Goal: Transaction & Acquisition: Purchase product/service

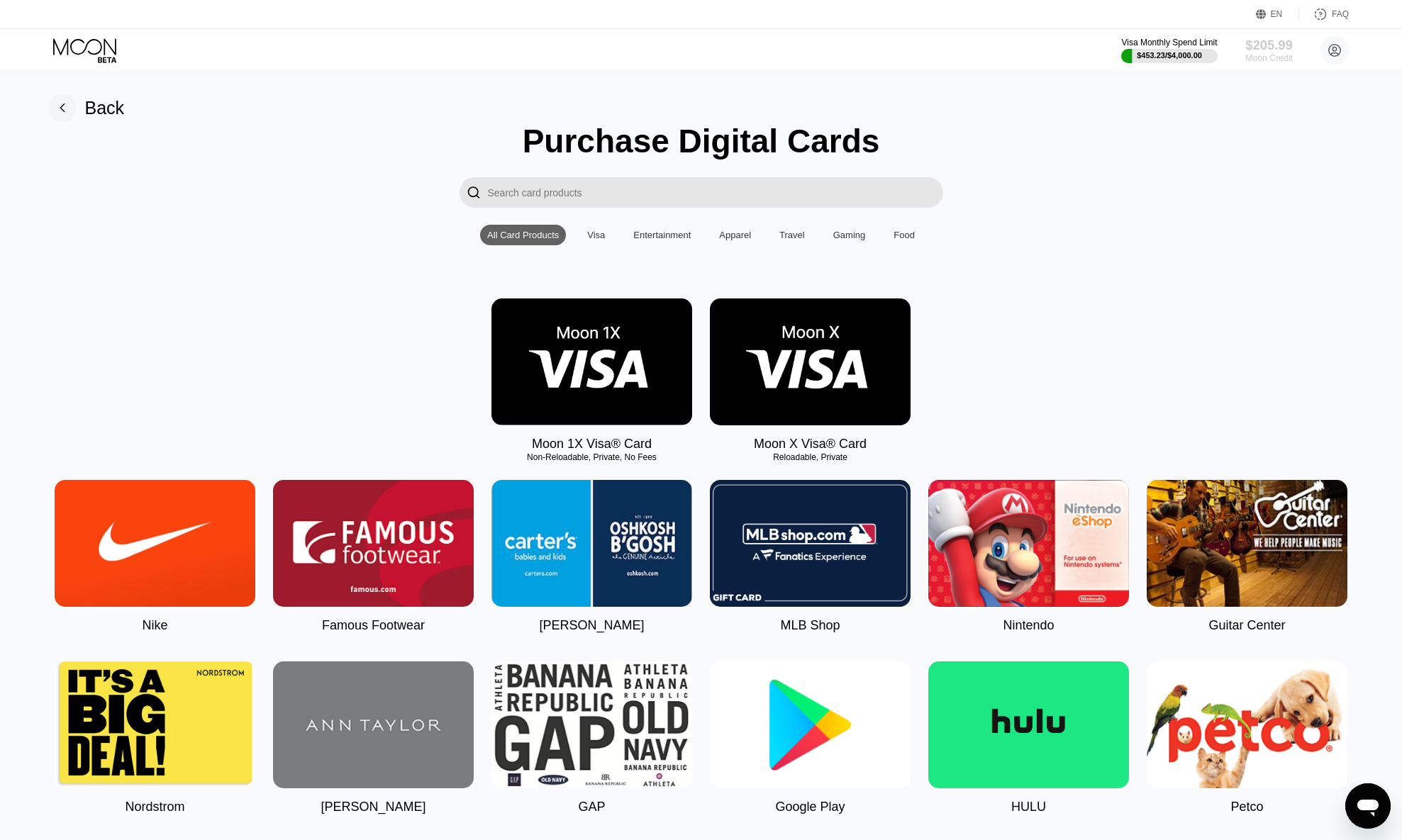
click at [1275, 47] on div "$205.99" at bounding box center [1269, 45] width 47 height 15
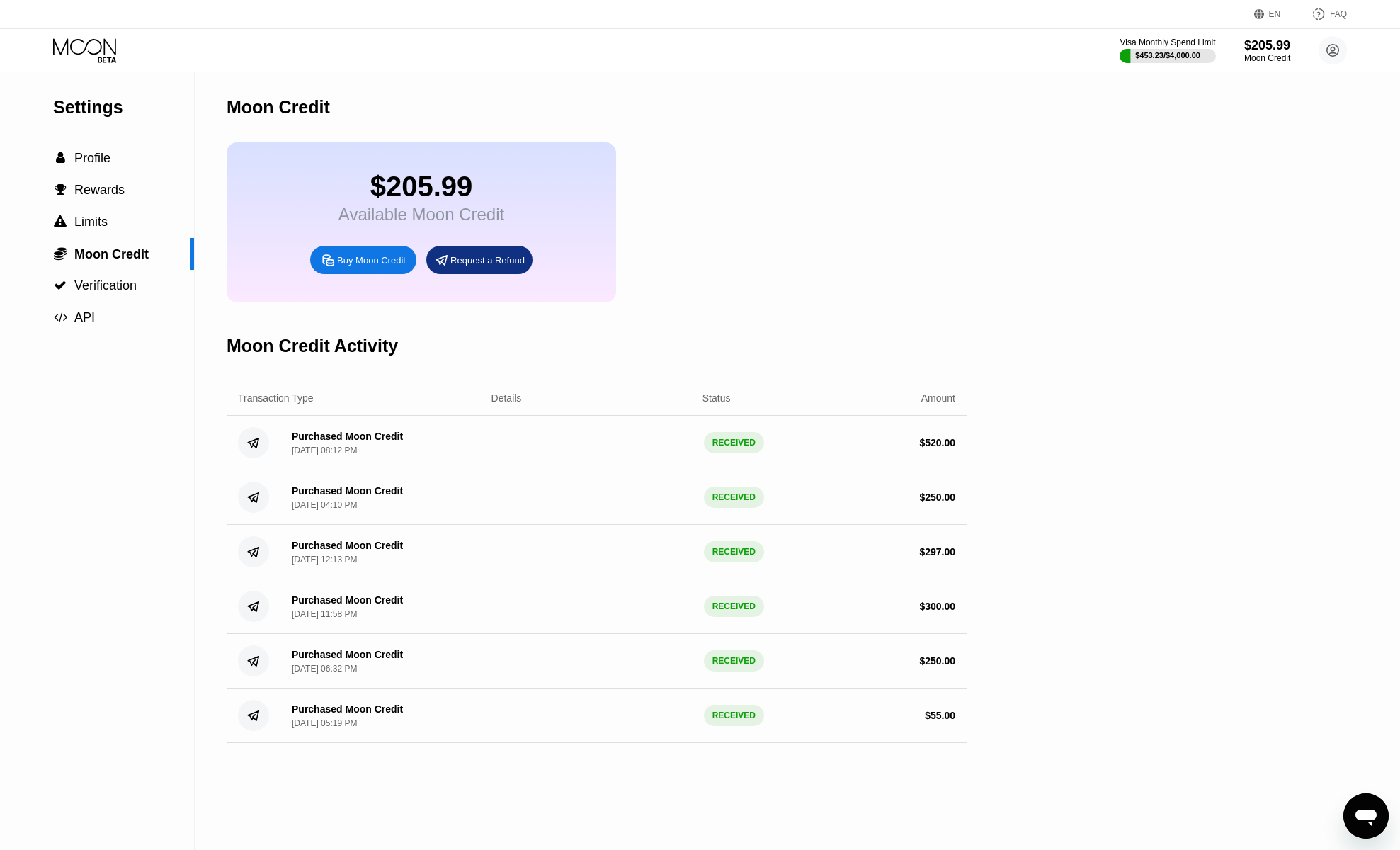
click at [345, 266] on div "Buy Moon Credit" at bounding box center [371, 260] width 69 height 12
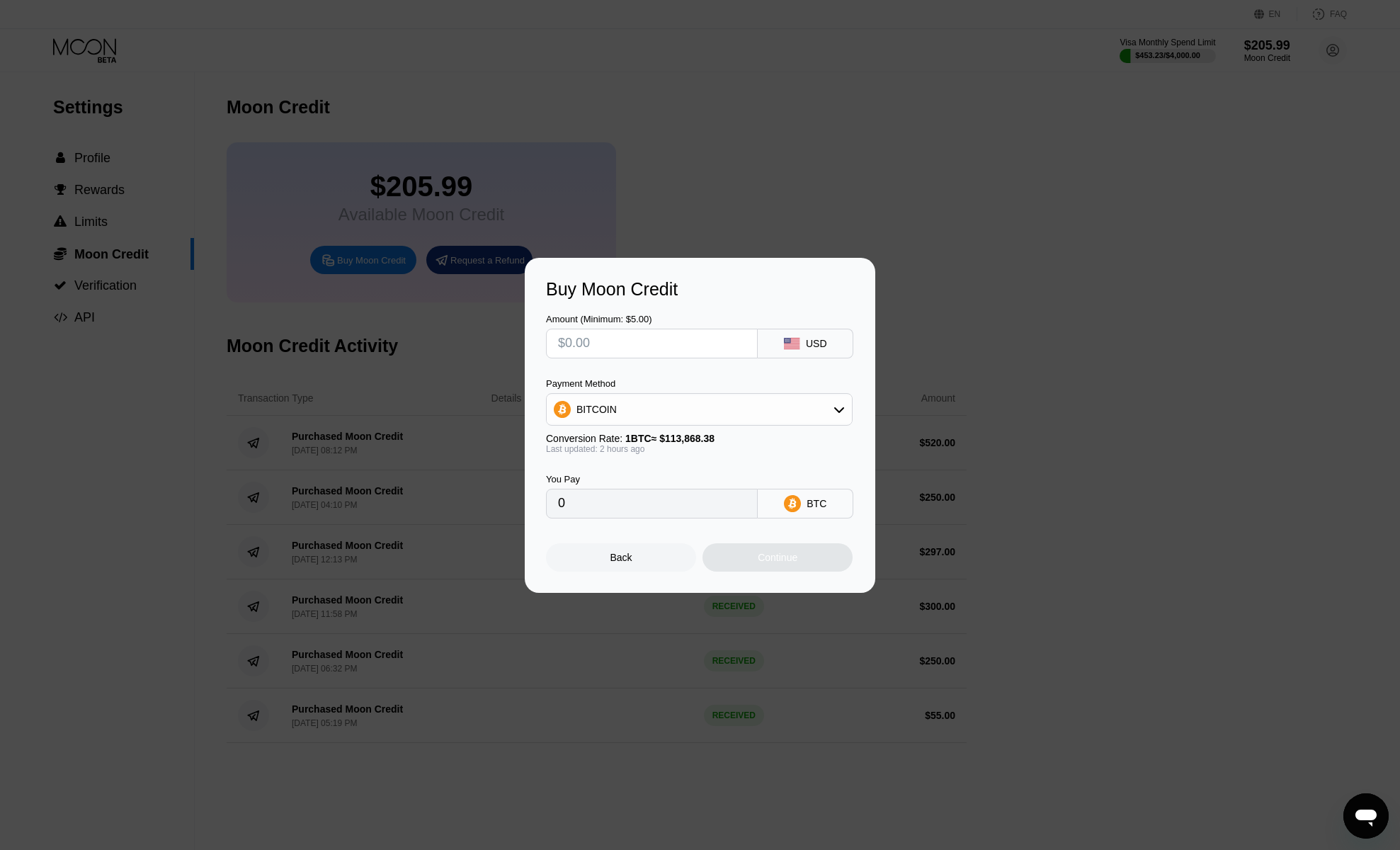
click at [590, 338] on input "text" at bounding box center [652, 343] width 188 height 28
type input "$9"
type input "0.00007864"
type input "$99"
type input "0.00086497"
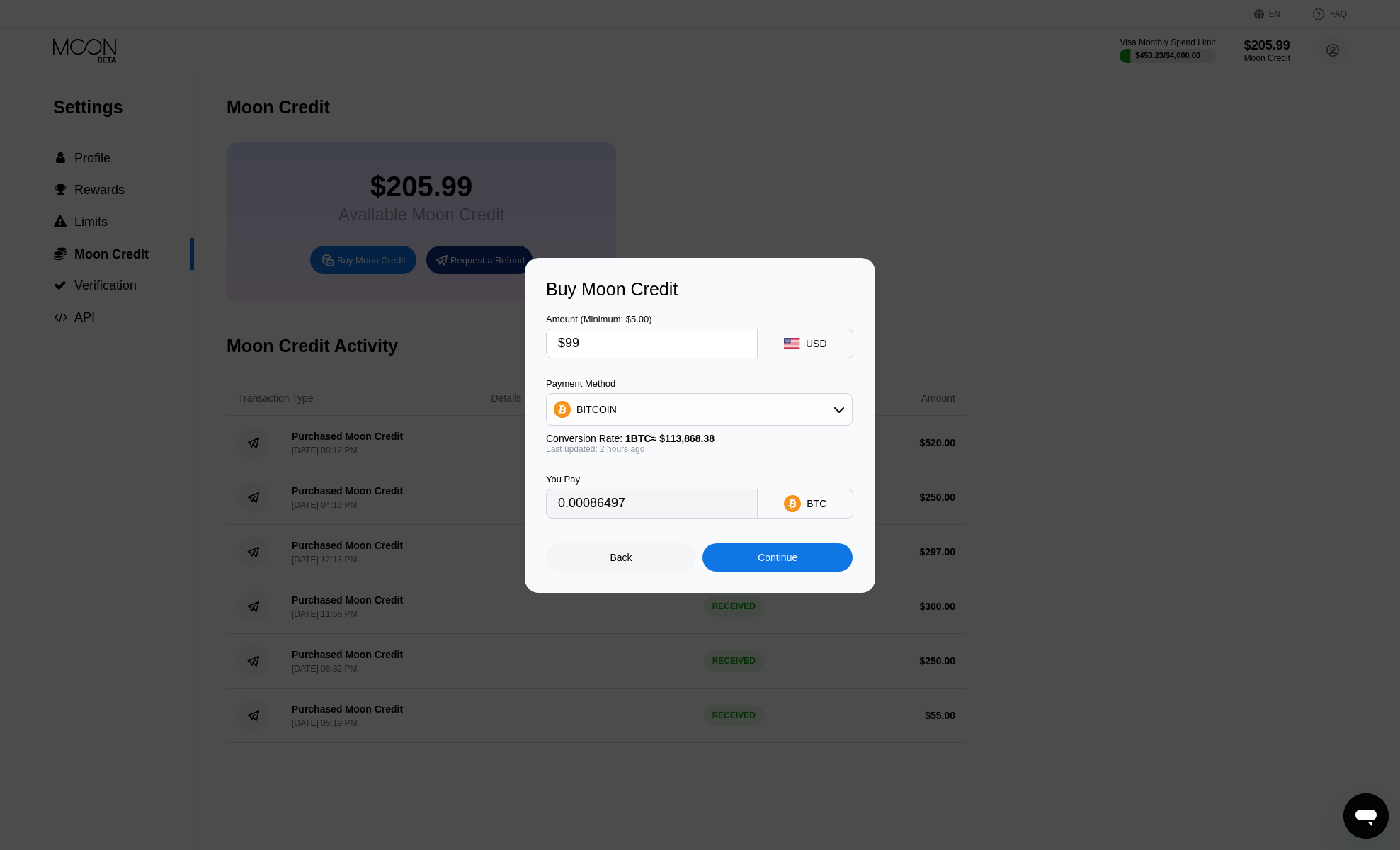
type input "$99"
click at [634, 429] on div "Payment Method BITCOIN Conversion Rate: 1 BTC ≈ $113,868.38 Last updated: 2 hou…" at bounding box center [699, 416] width 307 height 76
click at [633, 414] on div "BITCOIN" at bounding box center [699, 409] width 305 height 28
click at [601, 476] on span "USDT on TRON" at bounding box center [616, 480] width 71 height 12
type input "100.00"
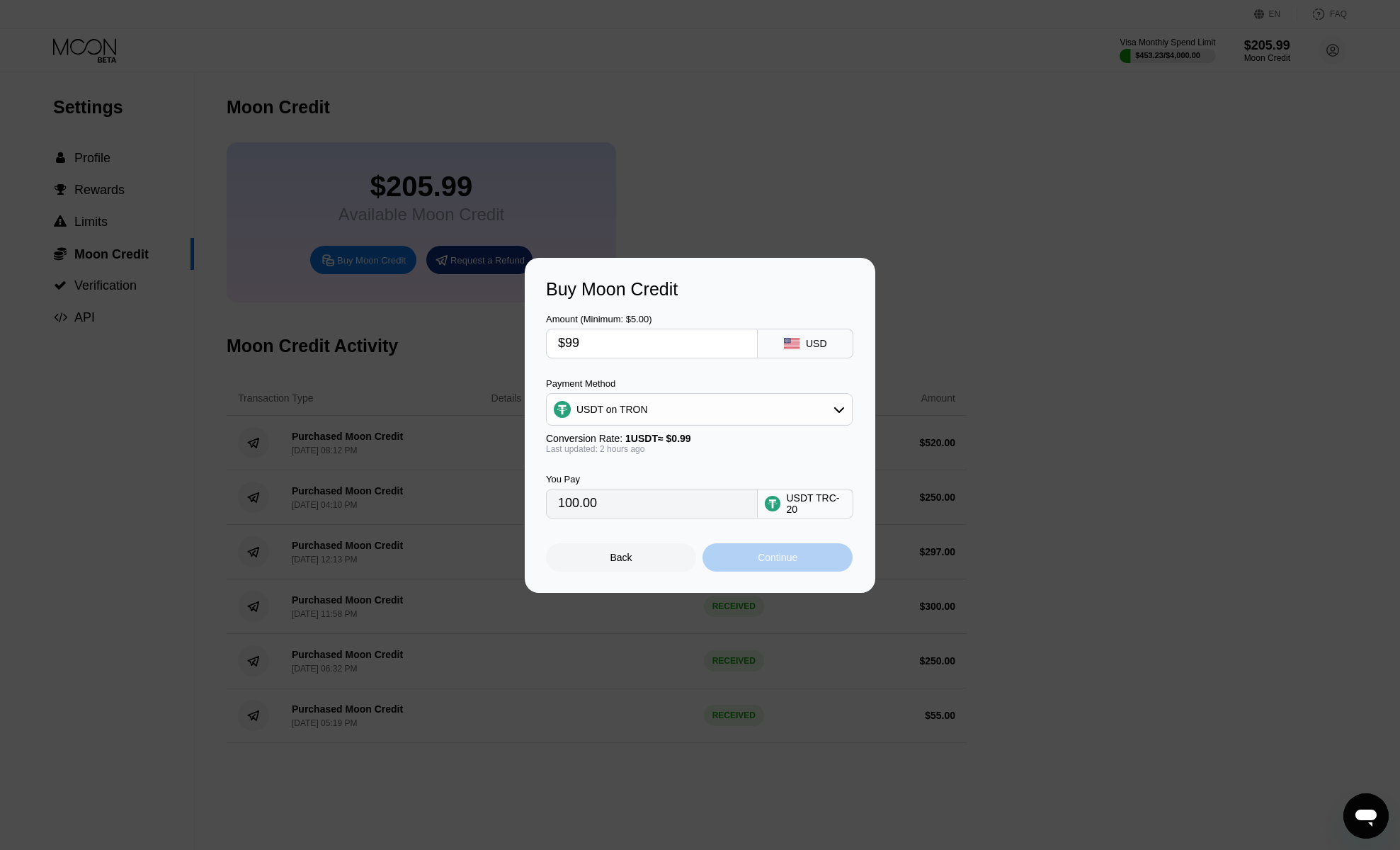
click at [765, 564] on div "Continue" at bounding box center [777, 558] width 40 height 12
